Goal: Navigation & Orientation: Find specific page/section

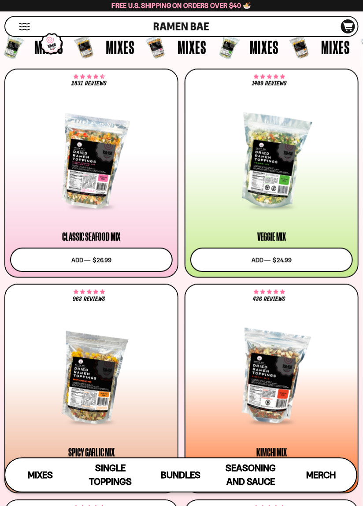
scroll to position [229, 0]
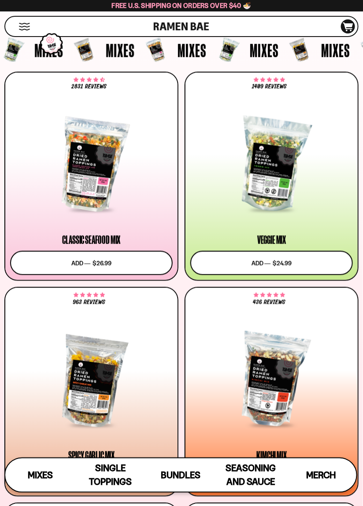
click at [26, 27] on button "Mobile Menu Trigger" at bounding box center [24, 26] width 12 height 7
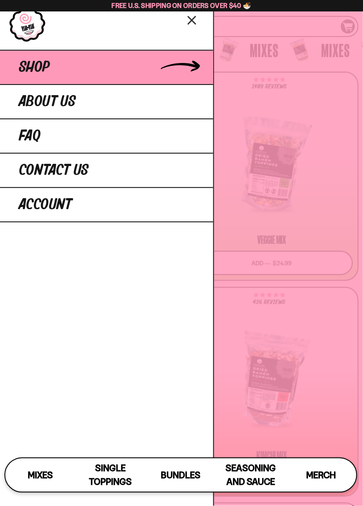
click at [24, 69] on span "Shop" at bounding box center [34, 67] width 31 height 16
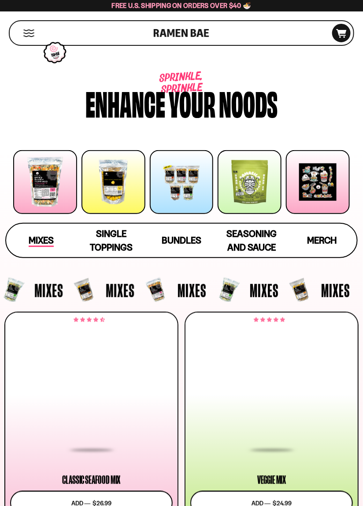
click at [47, 239] on span "Mixes" at bounding box center [41, 241] width 25 height 12
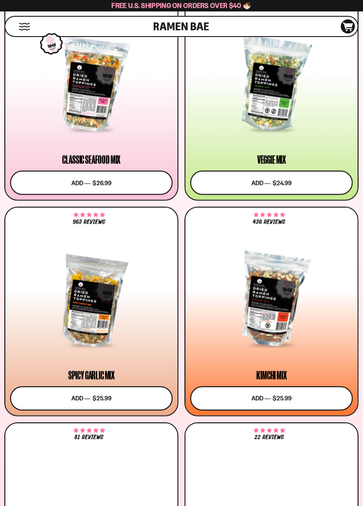
scroll to position [311, 0]
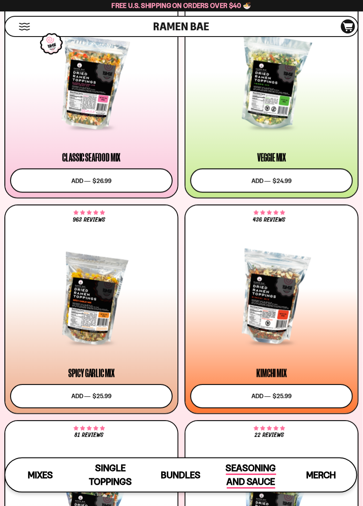
click at [258, 475] on div "Seasoning and Sauce" at bounding box center [251, 475] width 52 height 27
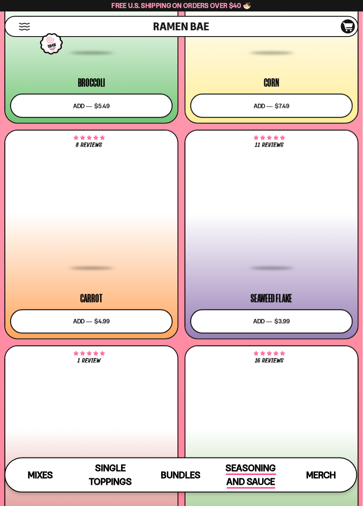
scroll to position [2582, 0]
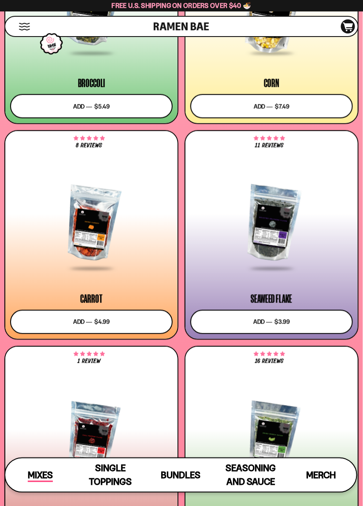
click at [47, 477] on span "Mixes" at bounding box center [40, 476] width 25 height 12
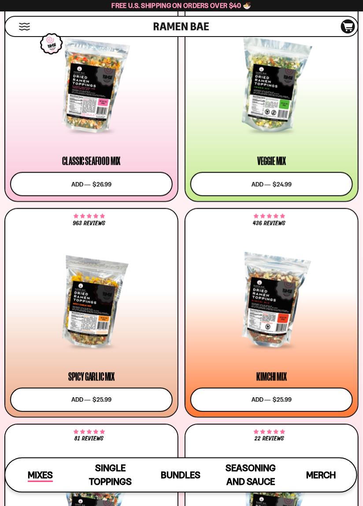
scroll to position [300, 0]
